Goal: Communication & Community: Answer question/provide support

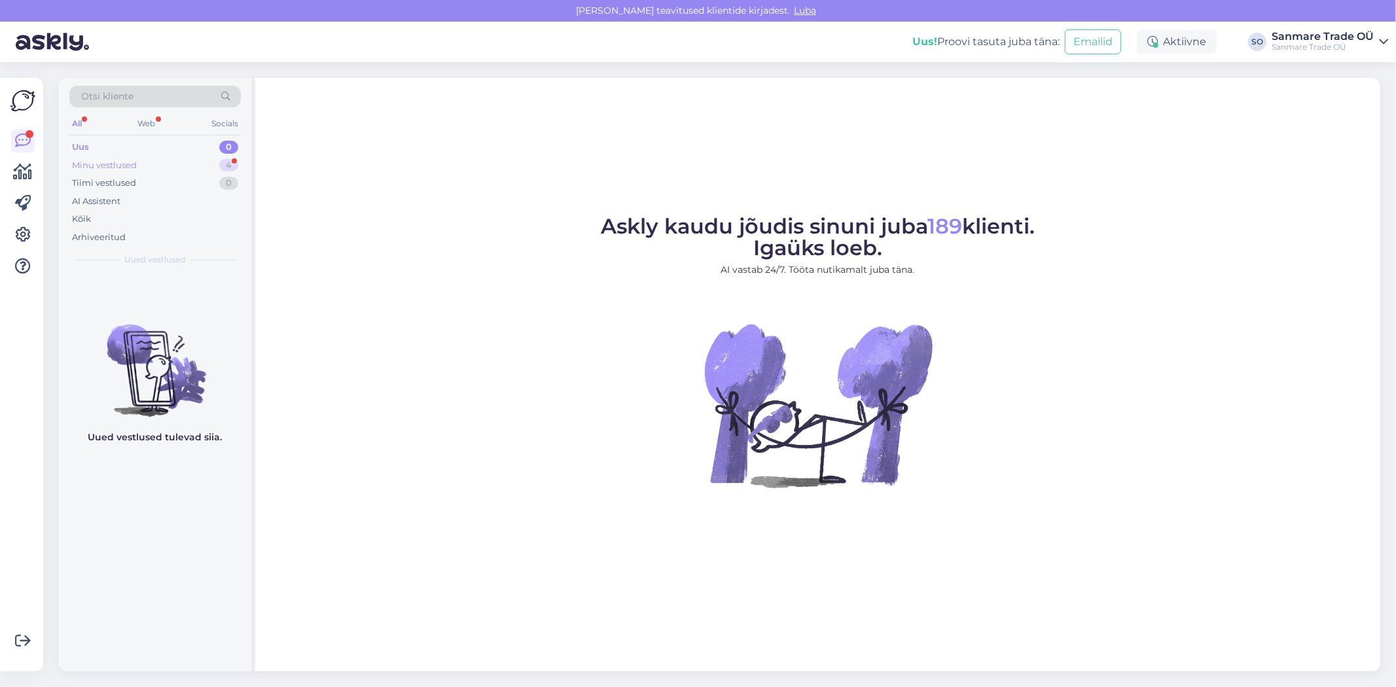
click at [110, 168] on div "Minu vestlused" at bounding box center [104, 165] width 65 height 13
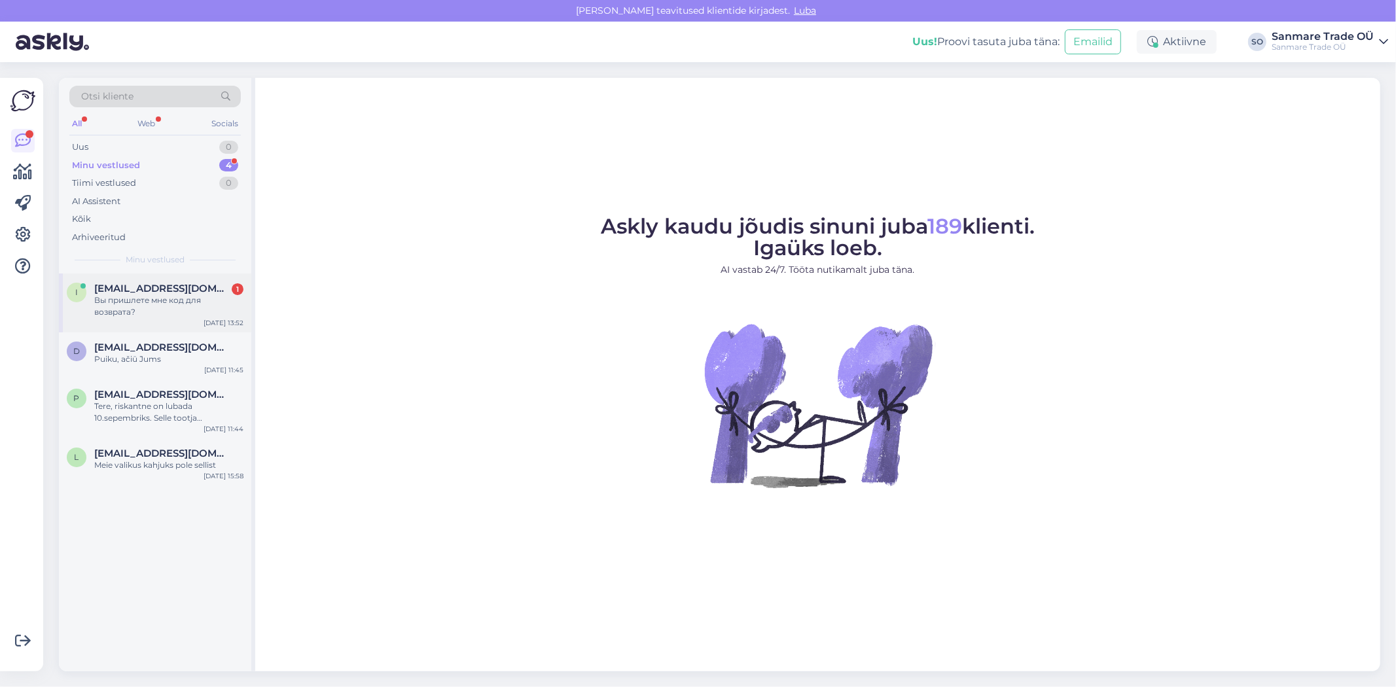
click at [119, 299] on div "Вы пришлете мне код для возврата?" at bounding box center [168, 307] width 149 height 24
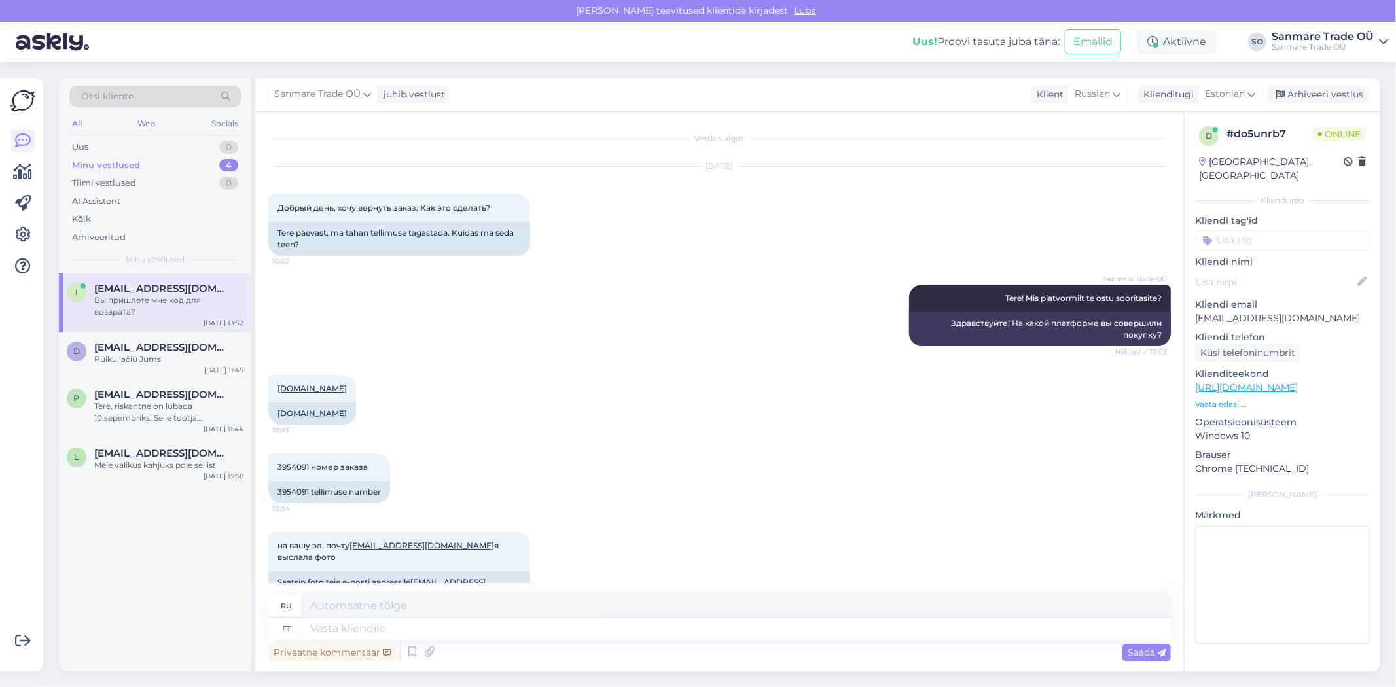
scroll to position [750, 0]
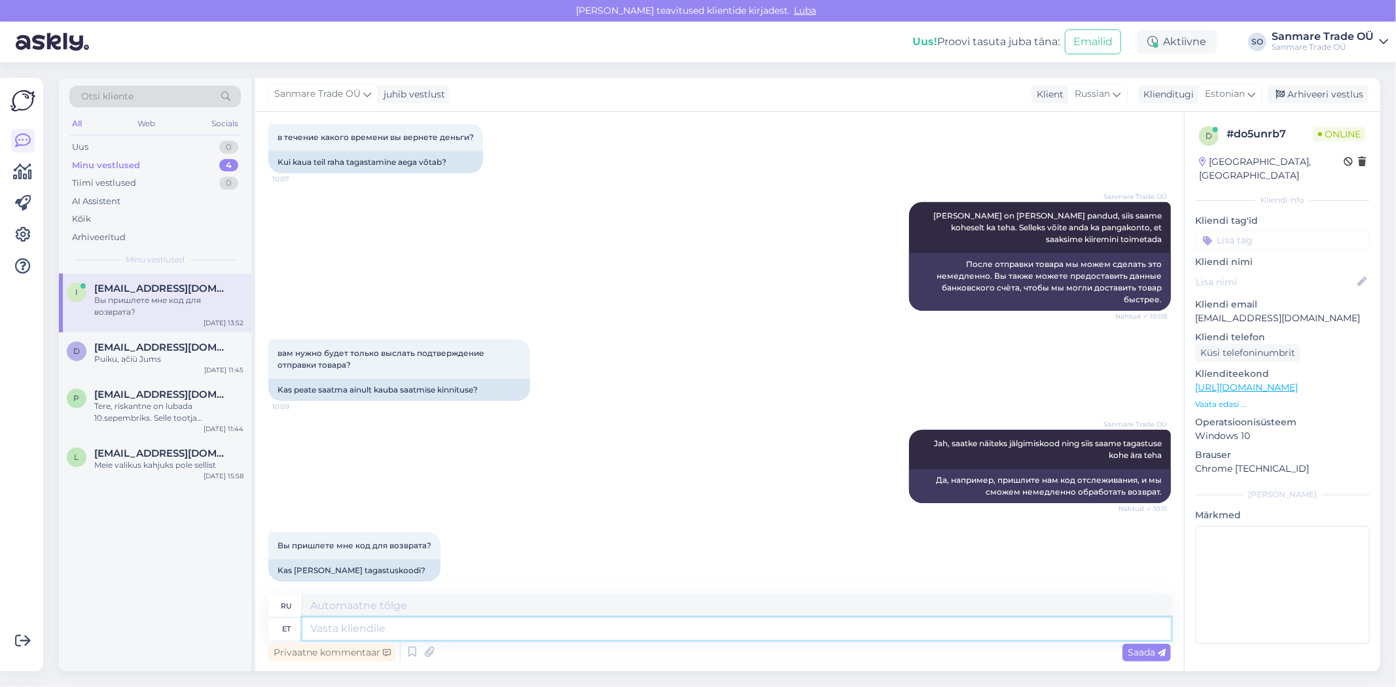
click at [395, 618] on textarea at bounding box center [736, 629] width 869 height 22
type textarea "a"
type textarea "Alguses"
type textarea "В начале"
type textarea "Alguses saime a"
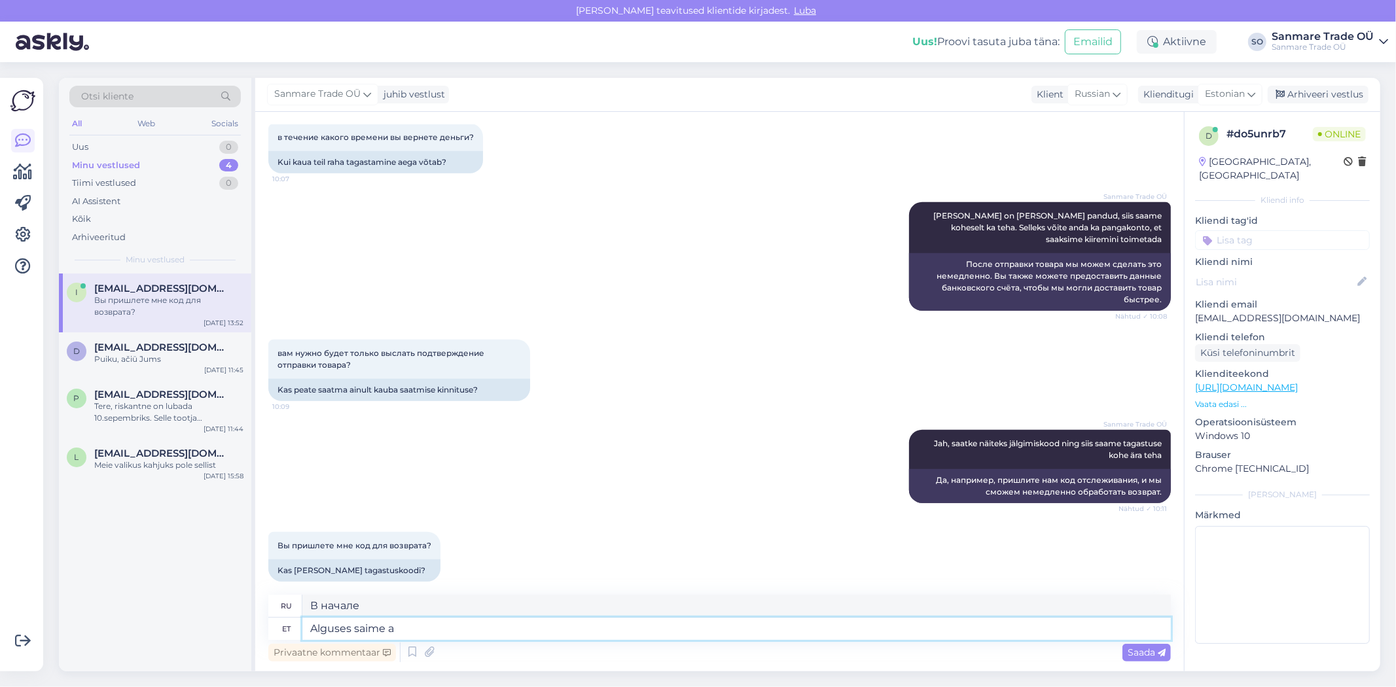
type textarea "Сначала мы получили"
type textarea "Alguses saime aru, et"
type textarea "Сначала мы поняли,"
type textarea "Alguses saime aru, et te"
type textarea "Сначала мы поняли, что"
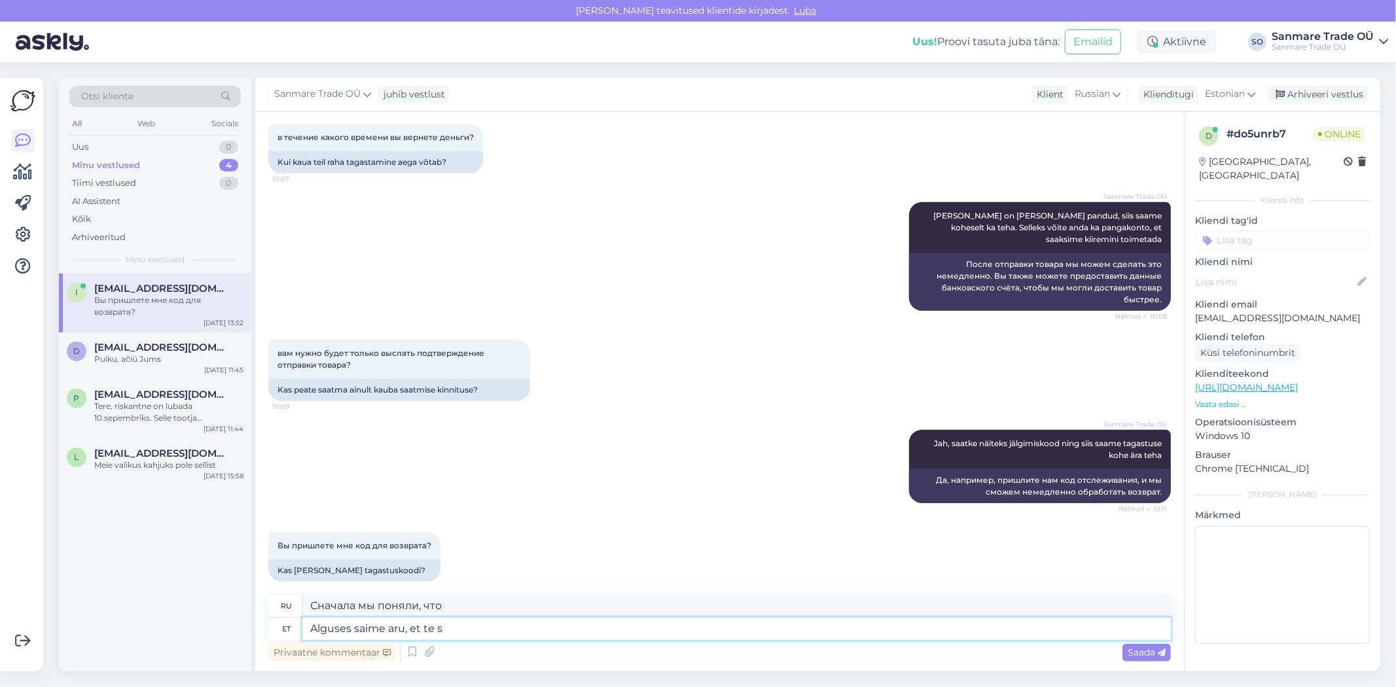
type textarea "Alguses saime aru, et te so"
type textarea "Сначала мы поняли, что вы"
type textarea "Alguses saime aru, et te soovite lihtsalt"
type textarea "Сначала мы поняли, что вы хотели"
type textarea "Alguses saime aru, et te soovite lihtsalt lo"
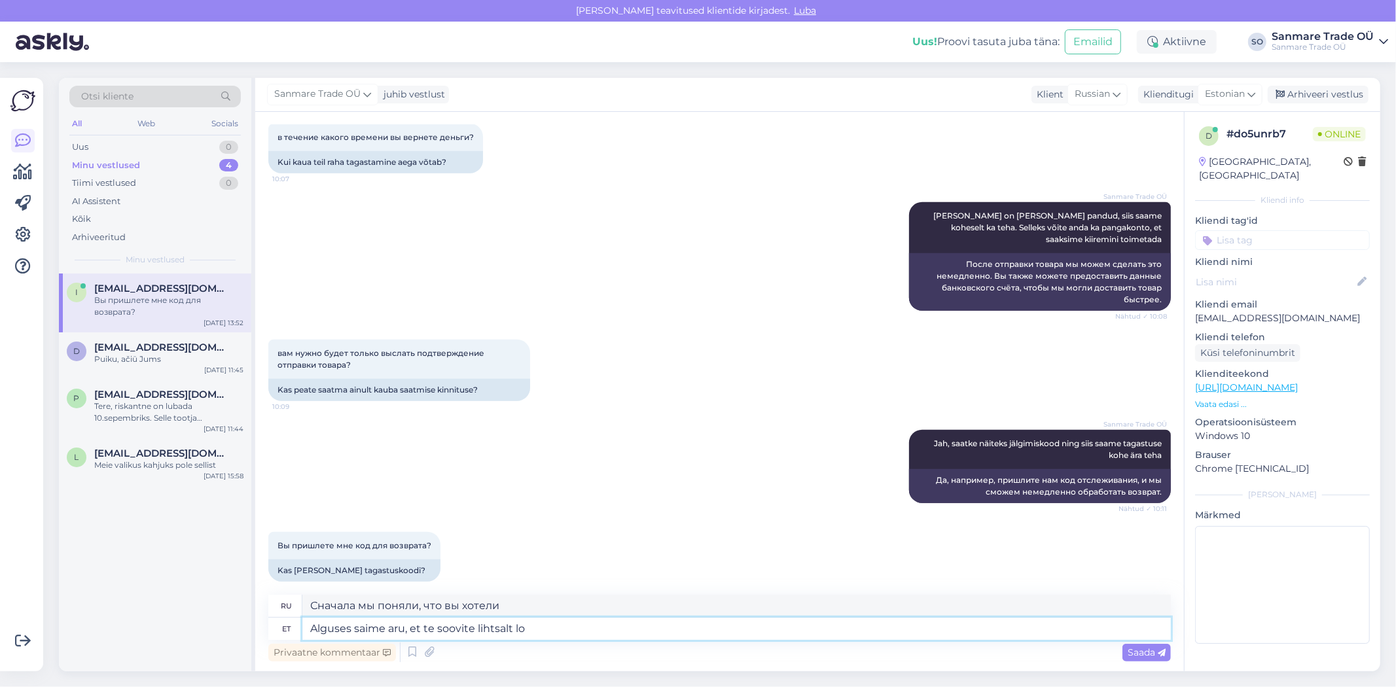
type textarea "Сначала мы поняли, что вы просто хотели"
type textarea "Alguses saime aru, et te soovite lihtsalt loobuda, siis"
type textarea "Сначала мы поняли, что вы просто хотели сдаться,"
type textarea "Alguses saime aru, et te soovite lihtsalt loobuda, si"
type textarea "Сначала мы поняли, что вы просто хотите сдаться, потом"
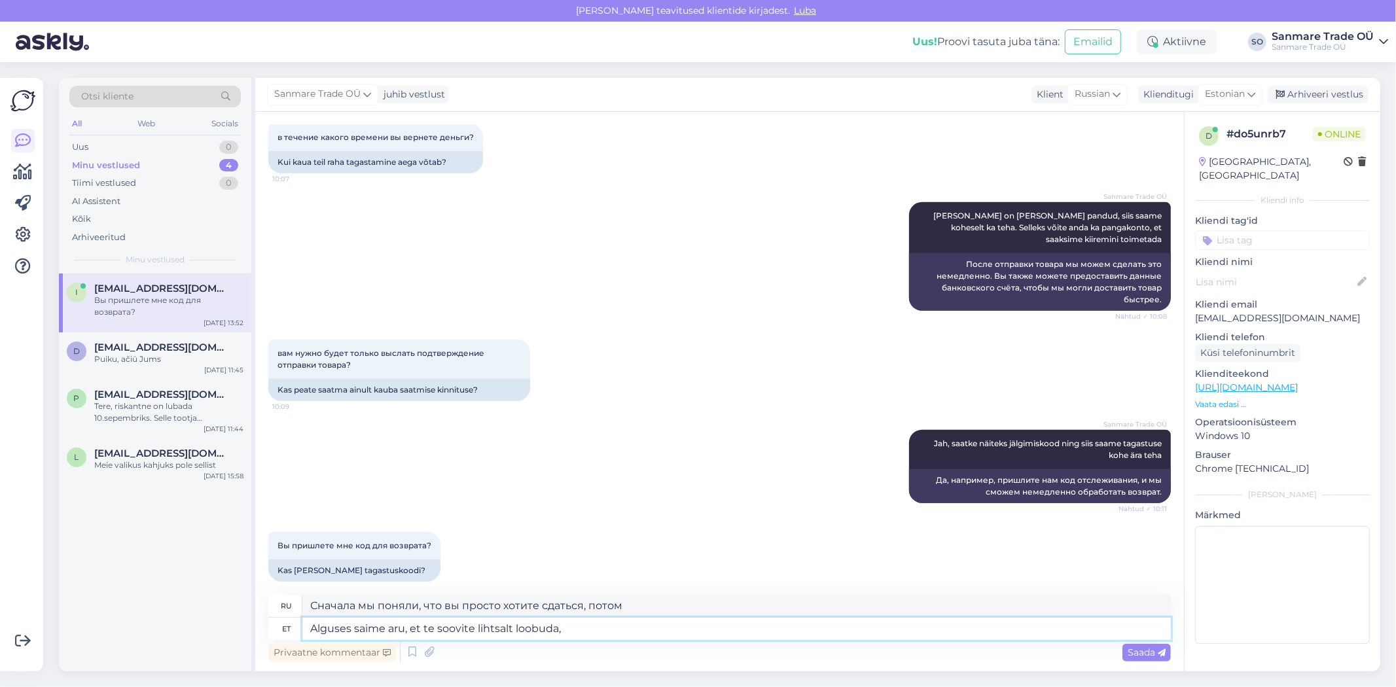
type textarea "Alguses saime aru, et te soovite lihtsalt loobuda,"
type textarea "Сначала мы поняли, что вы просто хотели сдаться,"
type textarea "Alguses saime aru, et te soovite lihtsalt loobuda, siis ol"
type textarea "Сначала мы поняли, что вы просто хотите сдаться, потом"
type textarea "Alguses saime aru, et te soovite lihtsalt loobuda, siis oleks pi"
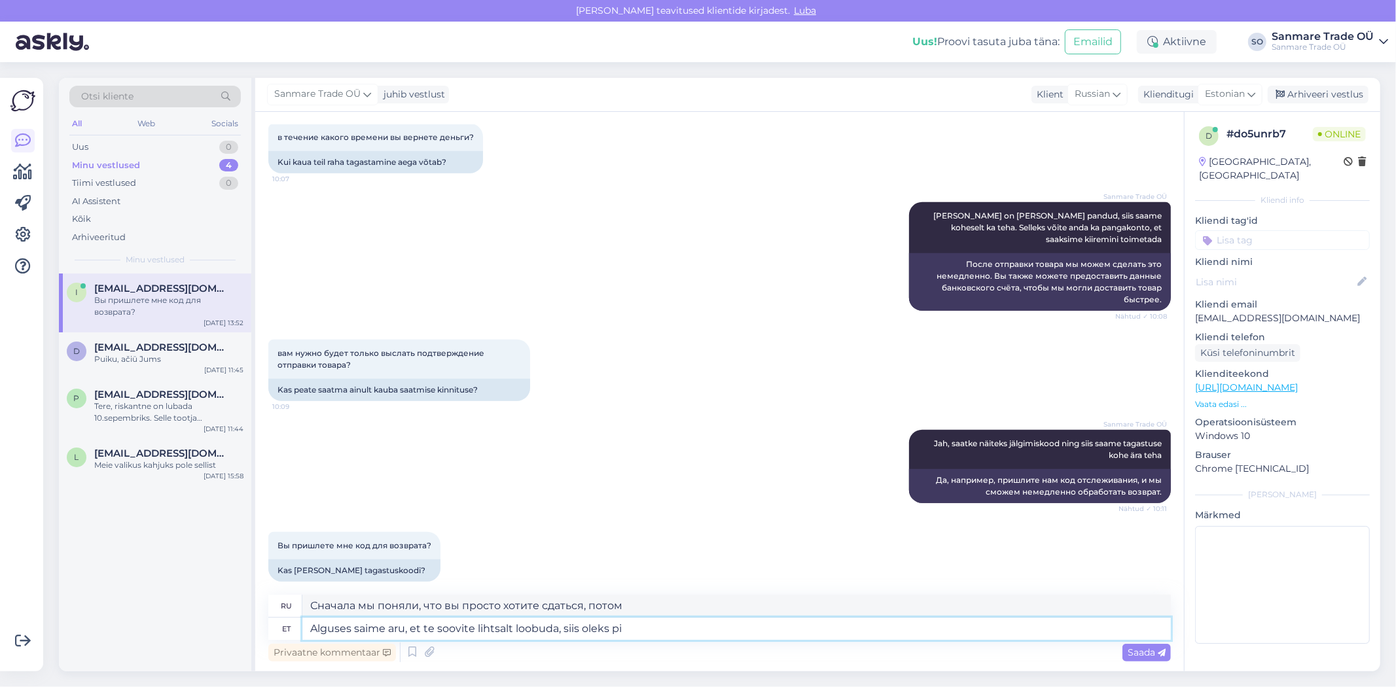
type textarea "Сначала мы поняли, что вы просто хотите сдаться, тогда это будет"
type textarea "Alguses saime aru, et te soovite lihtsalt loobuda, siis oleks pidanud saa"
type textarea "Сначала мы поняли, что вы просто хотели сдаться, потом вам следовало бы..."
type textarea "Alguses saime aru, et te soovite lihtsalt loobuda, siis oleks pidanud saatma oma"
type textarea "Сначала мы поняли, что вы просто хотели сдаться, затем вам следовало отправить"
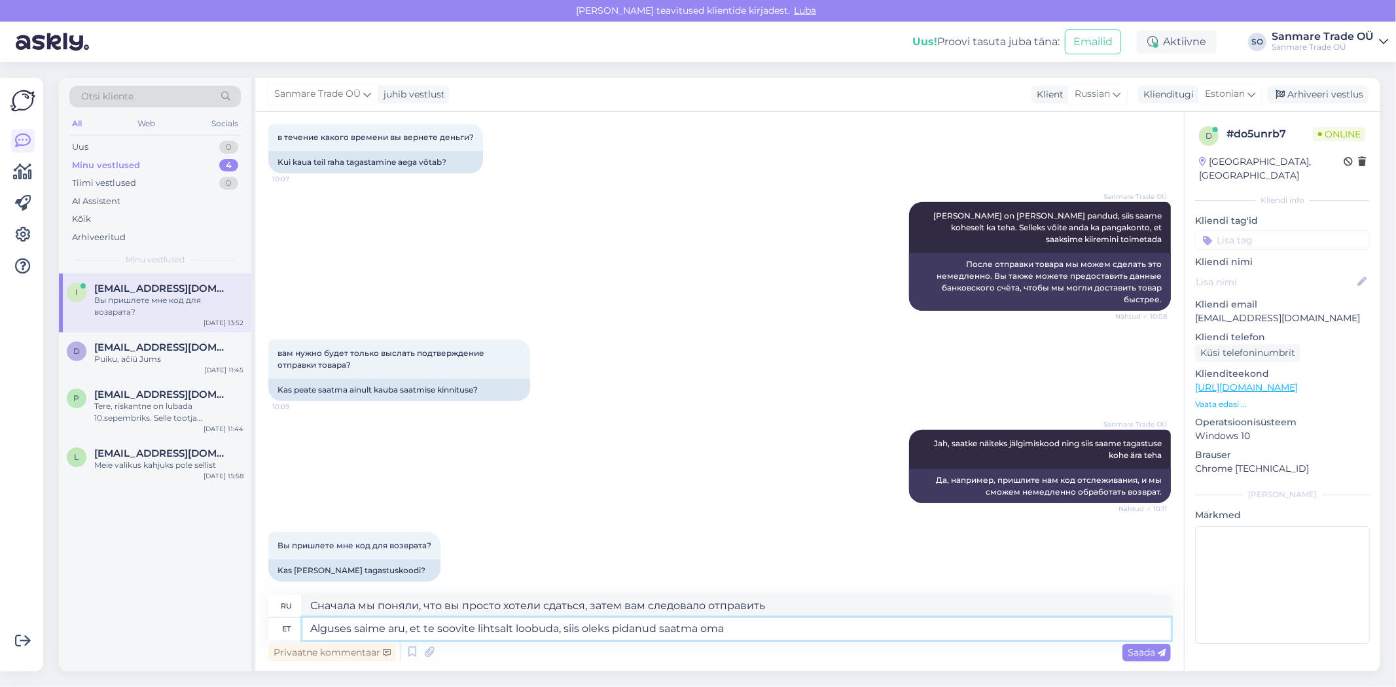
type textarea "Alguses saime aru, et te soovite lihtsalt loobuda, siis oleks pidanud saatma om…"
type textarea "Сначала мы поняли, что вы просто хотели сдаться, затем вам следовало отправить …"
type textarea "Alguses saime aru, et te soovite lihtsalt loobuda, siis oleks pidanud saatma om…"
type textarea "Сначала мы поняли, что вы просто хотите сдаться, тогда вам следовало отправить …"
type textarea "Alguses saime aru, et te soovite lihtsalt loobuda, siis oleks pidanud saatma om…"
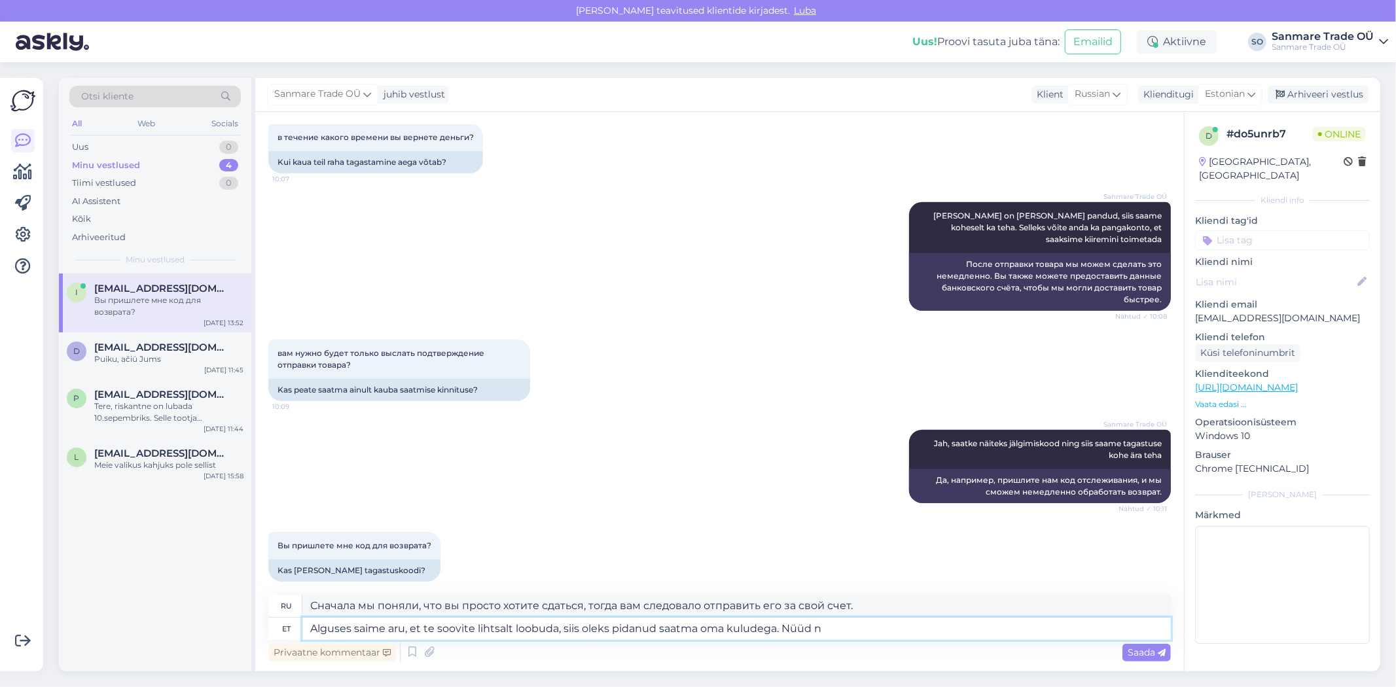
type textarea "Сначала мы поняли, что вы просто хотите сдаться, но потом вам пришлось отправит…"
type textarea "Alguses saime aru, et te soovite lihtsalt loobuda, siis oleks pidanud saatma om…"
type textarea "Сначала мы поняли, что вы просто хотели сдаться, а потом вам следовало отправит…"
type textarea "Alguses saime aru, et te soovite lihtsalt loobuda, siis oleks pidanud saatma om…"
type textarea "Сначала мы поняли, что вы просто хотели сдаться, а потом вам следовало отправит…"
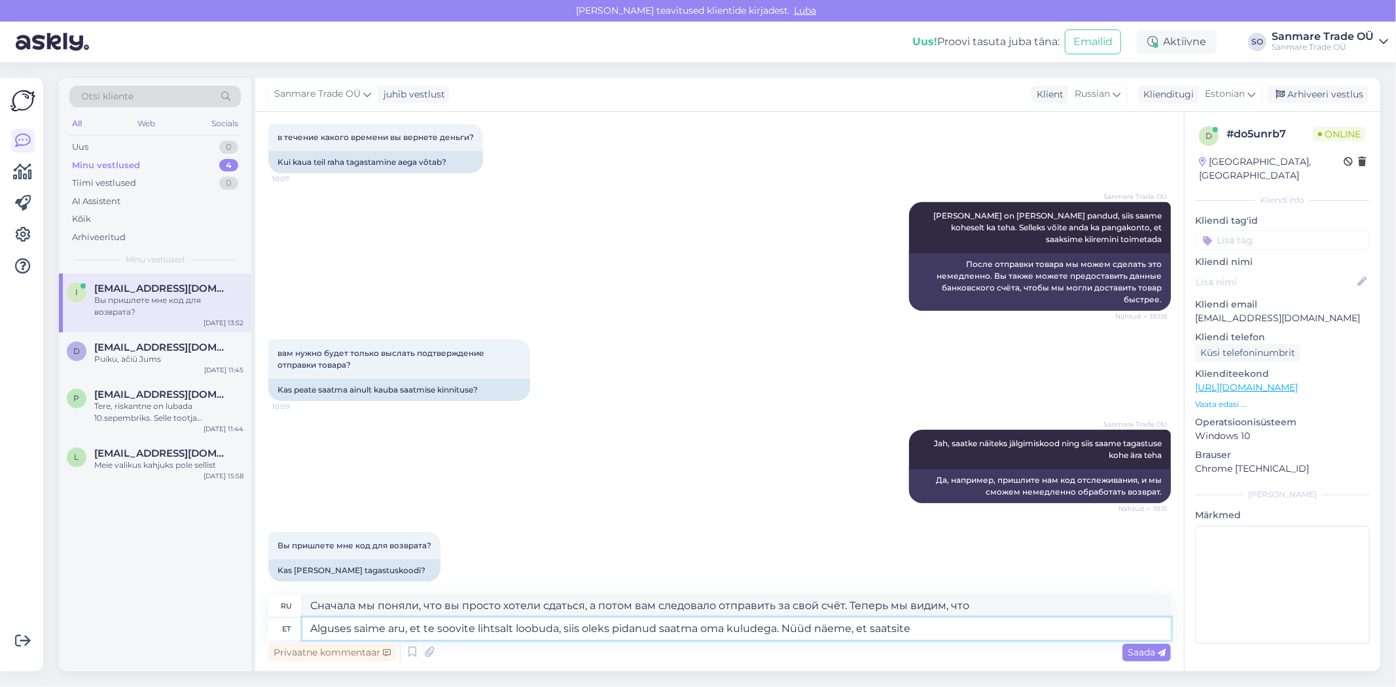
type textarea "Alguses saime aru, et te soovite lihtsalt loobuda, siis oleks pidanud saatma om…"
type textarea "Сначала мы поняли, что вы просто хотели сдаться, а потом вам следовало отправит…"
type textarea "Alguses saime aru, et te soovite lihtsalt loobuda, siis oleks pidanud saatma om…"
type textarea "Сначала мы поняли, что вы просто хотели сдаться, а потом вам следовало отправит…"
type textarea "Alguses saime aru, et te soovite lihtsalt loobuda, siis oleks pidanud saatma om…"
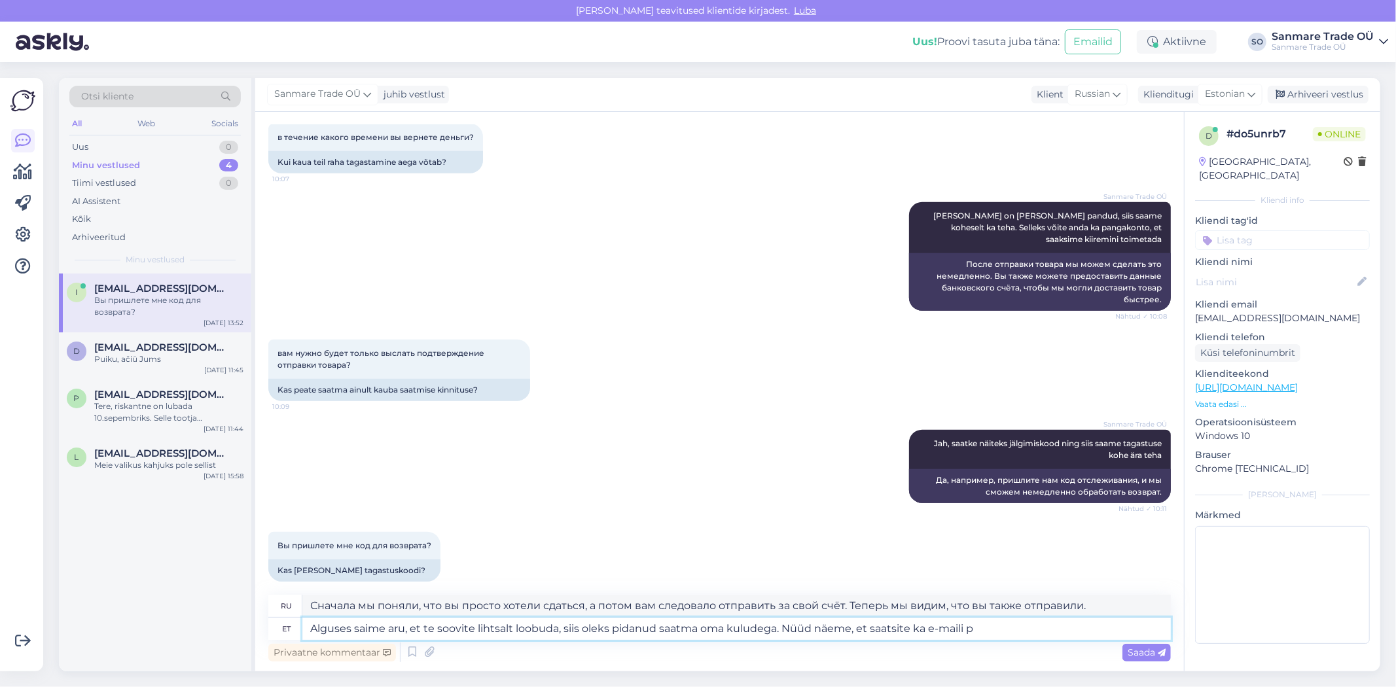
type textarea "Сначала мы поняли, что вы просто хотели сдаться, а потом вам следовало отправит…"
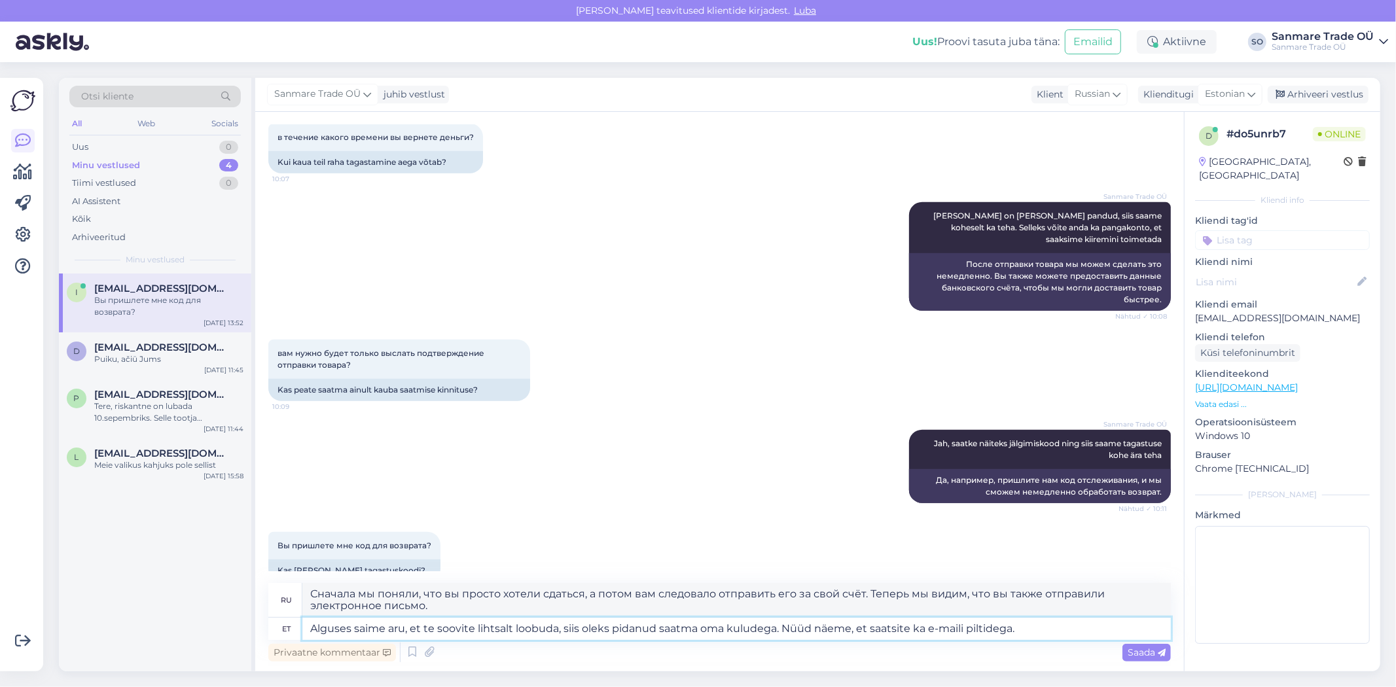
type textarea "Alguses saime aru, et te soovite lihtsalt loobuda, siis oleks pidanud saatma om…"
type textarea "Сначала мы поняли, что вы просто хотели сдаться, а потом вам следовало отправит…"
type textarea "Alguses saime aru, et te soovite lihtsalt loobuda, siis oleks pidanud saatma om…"
type textarea "Сначала мы поняли, что вы просто хотели сдаться, а потом вам следовало отправит…"
type textarea "Alguses saime aru, et te soovite lihtsalt loobuda, siis oleks pidanud saatma om…"
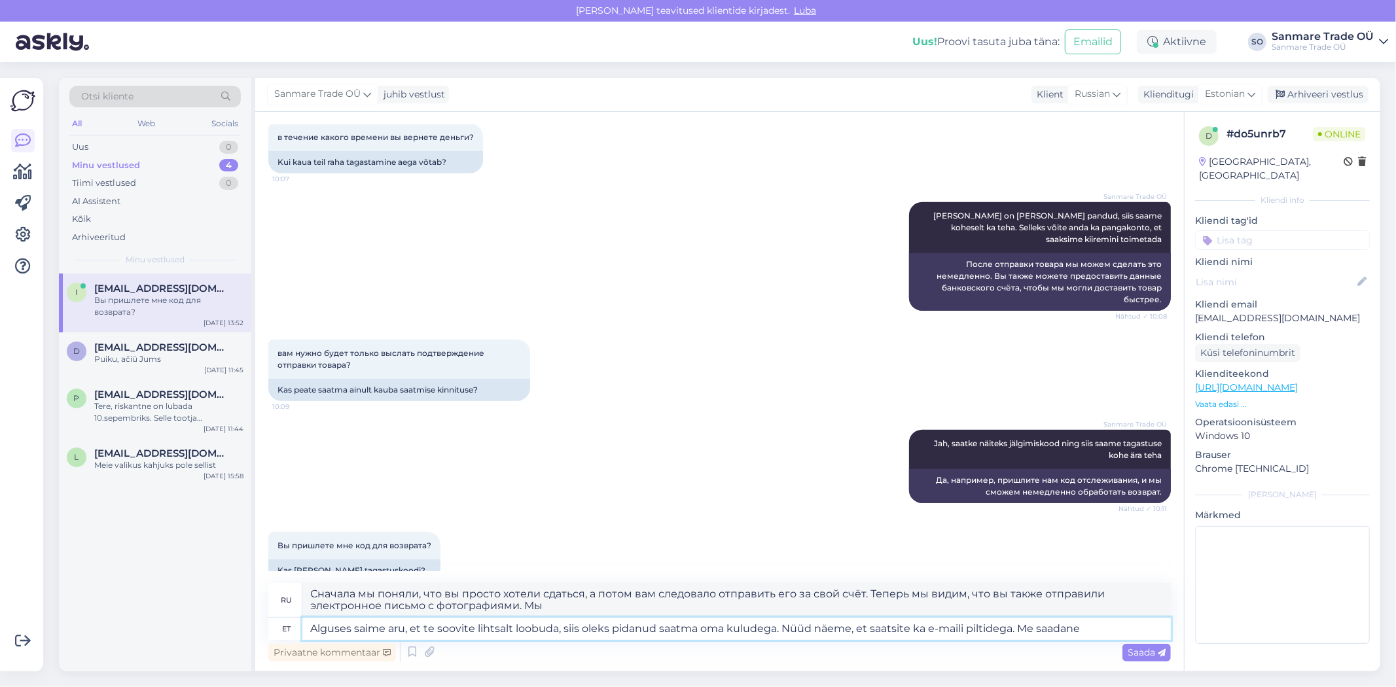
type textarea "Сначала мы поняли, что вы просто хотели сдаться, а потом вам следовало отправит…"
type textarea "Alguses saime aru, et te soovite lihtsalt loobuda, siis oleks pidanud saatma om…"
type textarea "Сначала мы поняли, что вы просто хотели сдаться, а потом вам следовало отправит…"
type textarea "Alguses saime aru, et te soovite lihtsalt loobuda, siis oleks pidanud saatma om…"
type textarea "Сначала мы поняли, что вы просто хотели сдаться, а потом вам следовало отправит…"
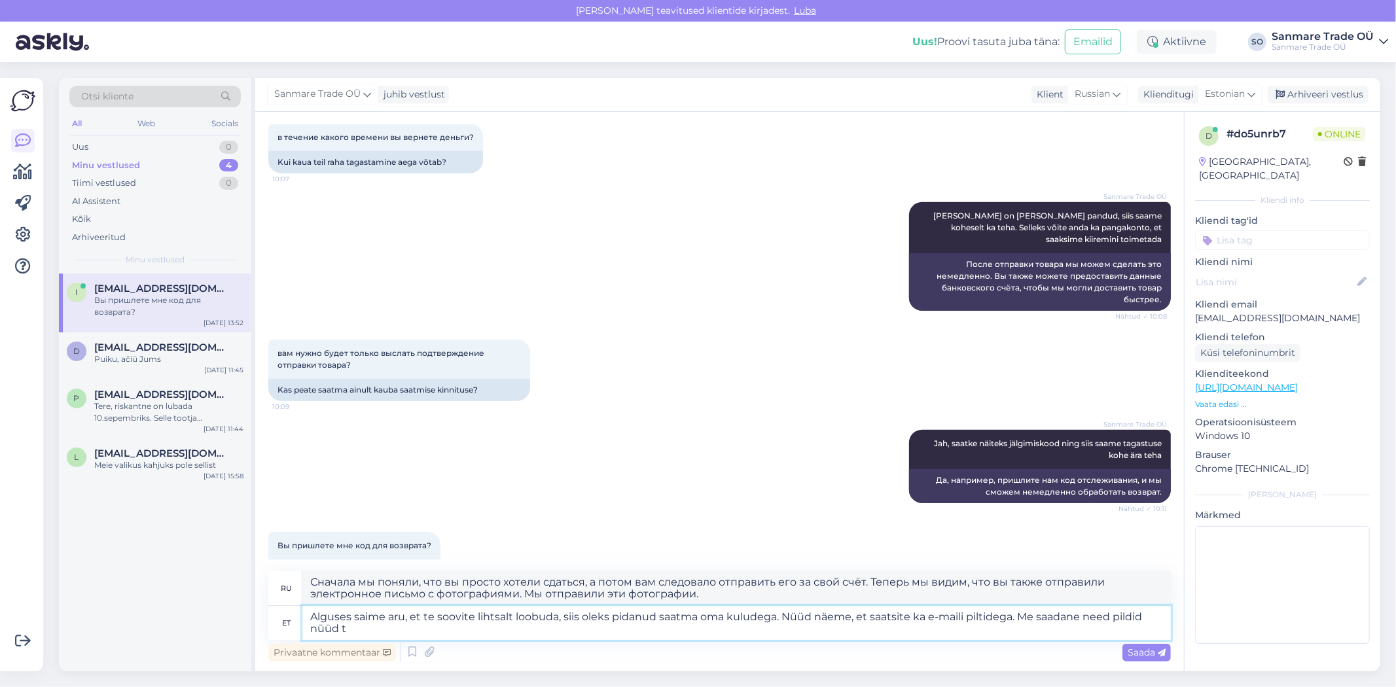
type textarea "Alguses saime aru, et te soovite lihtsalt loobuda, siis oleks pidanud saatma om…"
type textarea "Сначала мы поняли, что вы просто хотели сдаться, но потом вам следовало отправи…"
type textarea "Alguses saime aru, et te soovite lihtsalt loobuda, siis oleks pidanud saatma om…"
type textarea "Сначала мы поняли, что вы просто решили отказаться, но вам следовало отправить …"
type textarea "Alguses saime aru, et te soovite lihtsalt loobuda, siis oleks pidanud saatma om…"
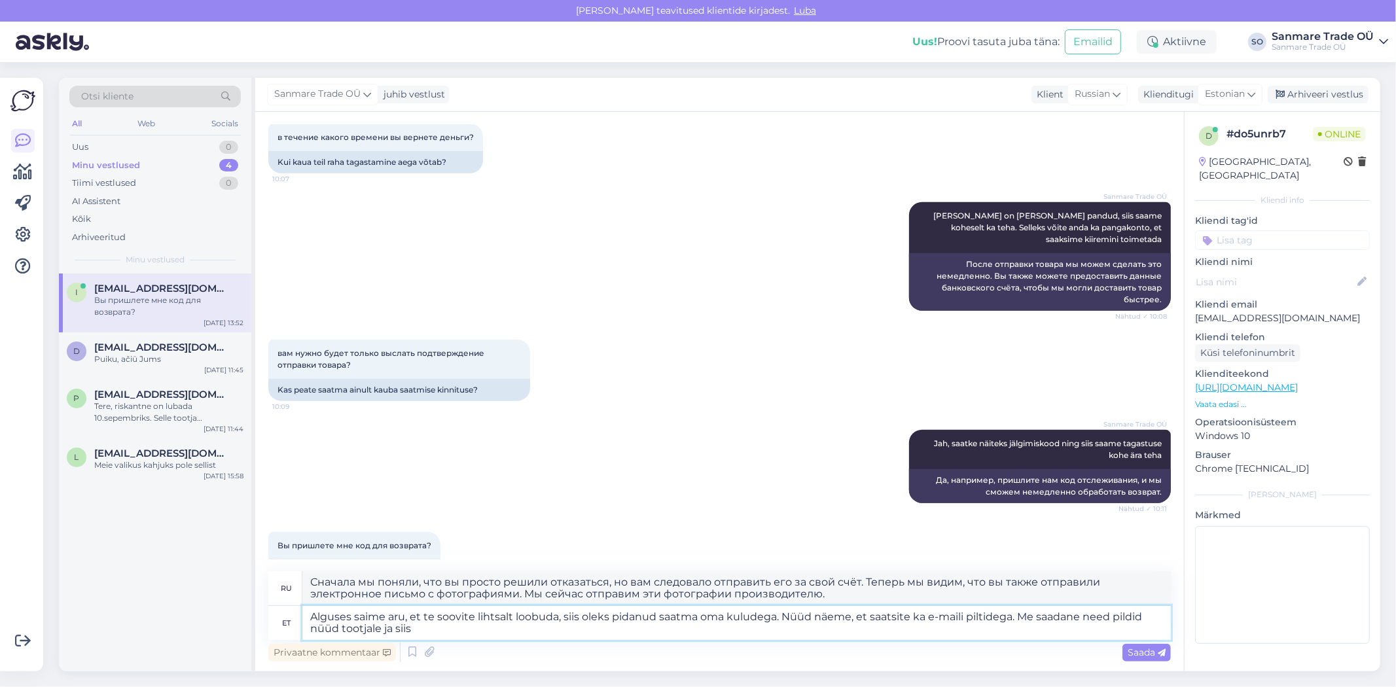
type textarea "Сначала мы поняли, что вы просто хотели отказаться, но потом вам следовало отпр…"
type textarea "Alguses saime aru, et te soovite lihtsalt loobuda, siis oleks pidanud saatma om…"
type textarea "Сначала мы поняли, что вы просто хотели отказаться, но вам следовало отправить …"
type textarea "Alguses saime aru, et te soovite lihtsalt loobuda, siis oleks pidanud saatma om…"
type textarea "Сначала мы поняли, что вы просто хотели отказаться, а потом вам следовало отпра…"
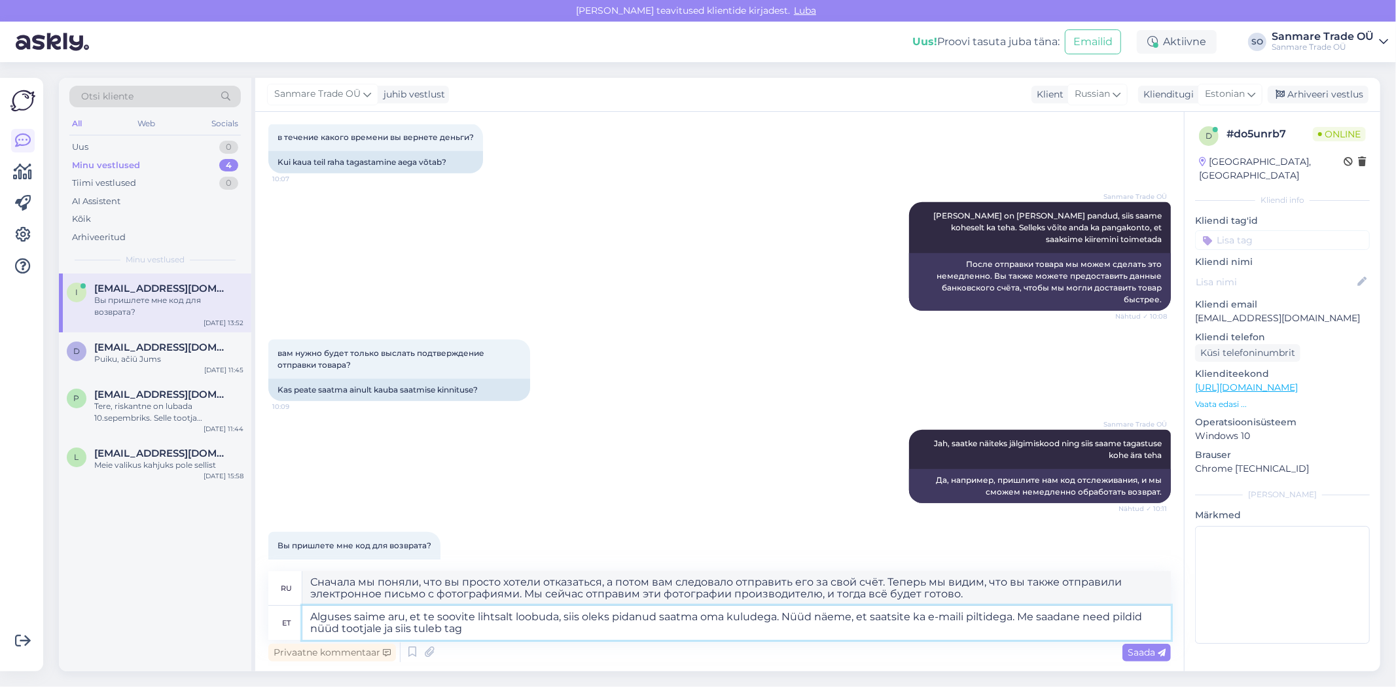
type textarea "Alguses saime aru, et te soovite lihtsalt loobuda, siis oleks pidanud saatma om…"
type textarea "Сначала мы поняли, что вы просто хотели отказаться, а потом вам следовало отпра…"
type textarea "Alguses saime aru, et te soovite lihtsalt loobuda, siis oleks pidanud saatma om…"
type textarea "Сначала мы поняли, что вы просто хотели отменить заказ, а потом вам следовало о…"
type textarea "Alguses saime aru, et te soovite lihtsalt loobuda, siis oleks pidanud saatma om…"
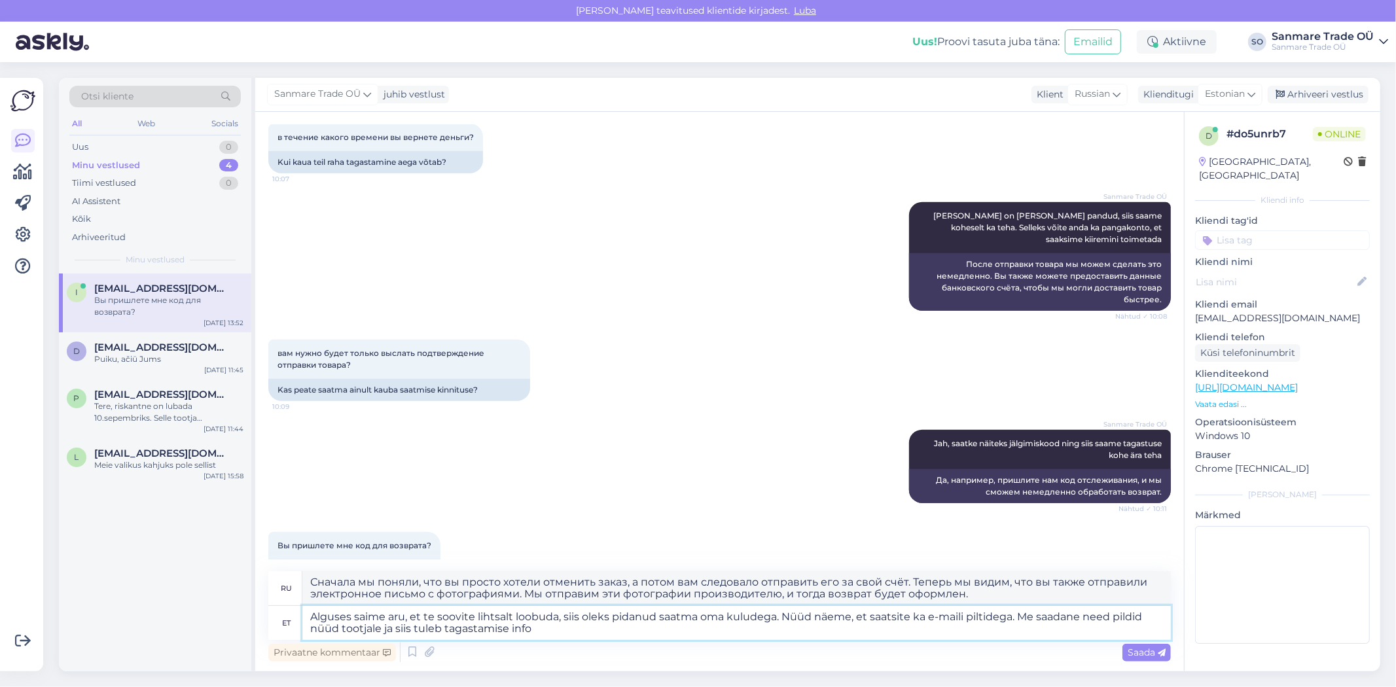
type textarea "Сначала мы поняли, что вы просто хотели отменить заказ, а потом вам следовало о…"
type textarea "Alguses saime aru, et te soovite lihtsalt loobuda, siis oleks pidanud saatma om…"
click at [1126, 653] on div "Saada" at bounding box center [1147, 653] width 48 height 18
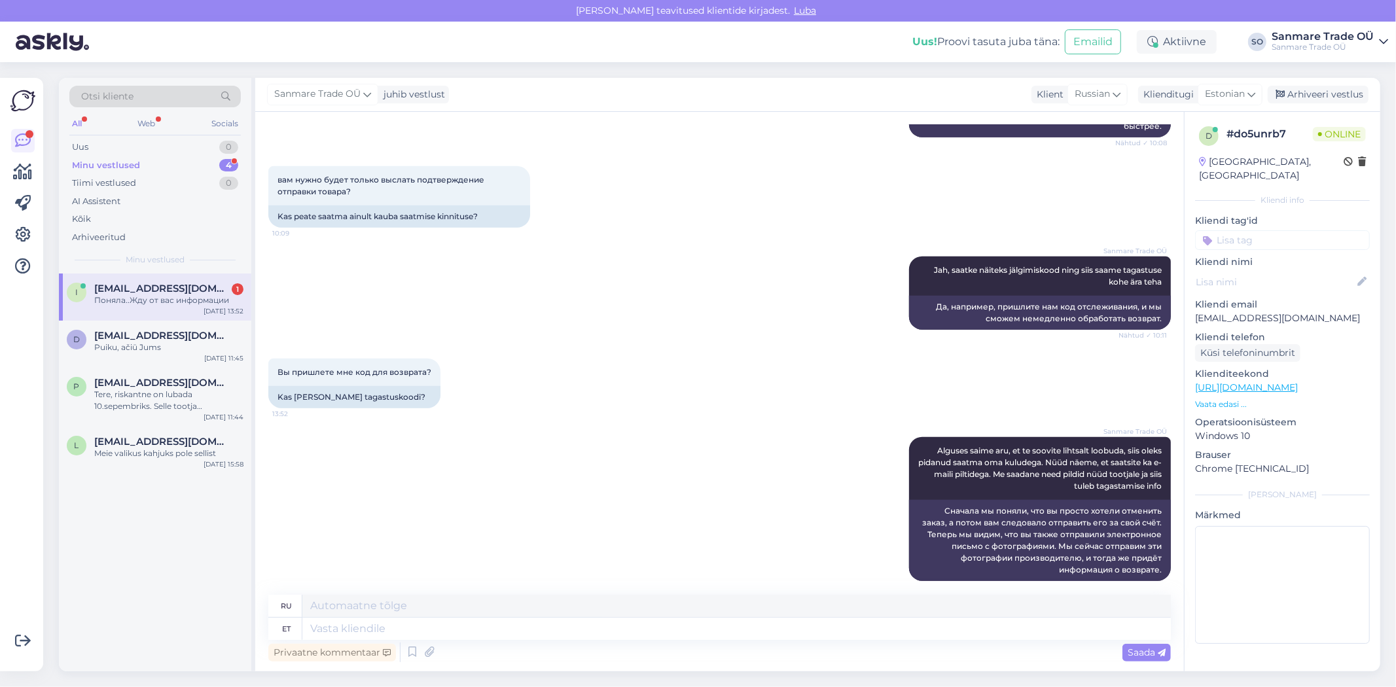
scroll to position [1002, 0]
